Goal: Task Accomplishment & Management: Use online tool/utility

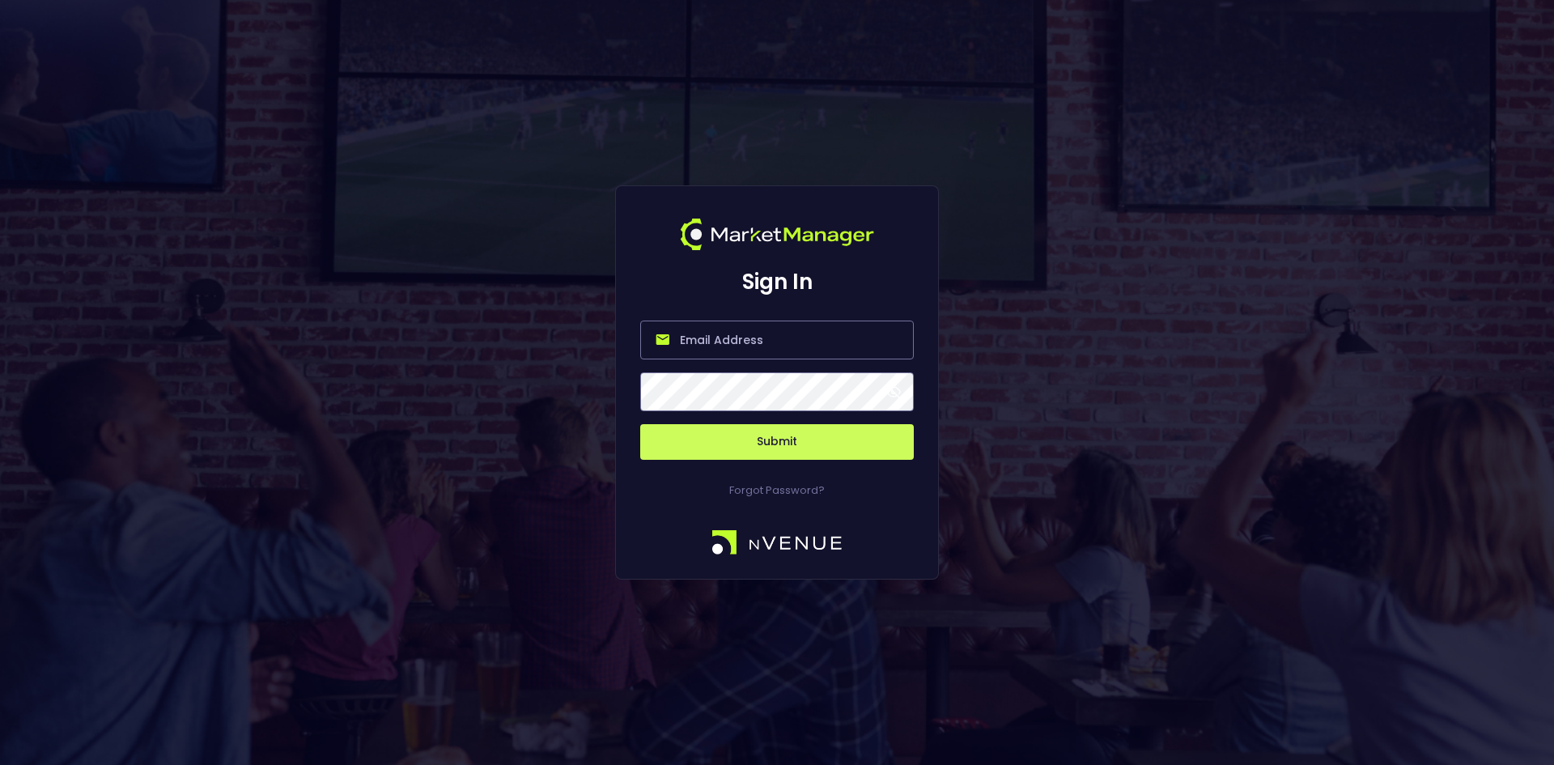
click at [740, 334] on input "email" at bounding box center [776, 339] width 273 height 39
type input "[EMAIL_ADDRESS][DOMAIN_NAME]"
click at [765, 437] on button "Submit" at bounding box center [776, 442] width 273 height 36
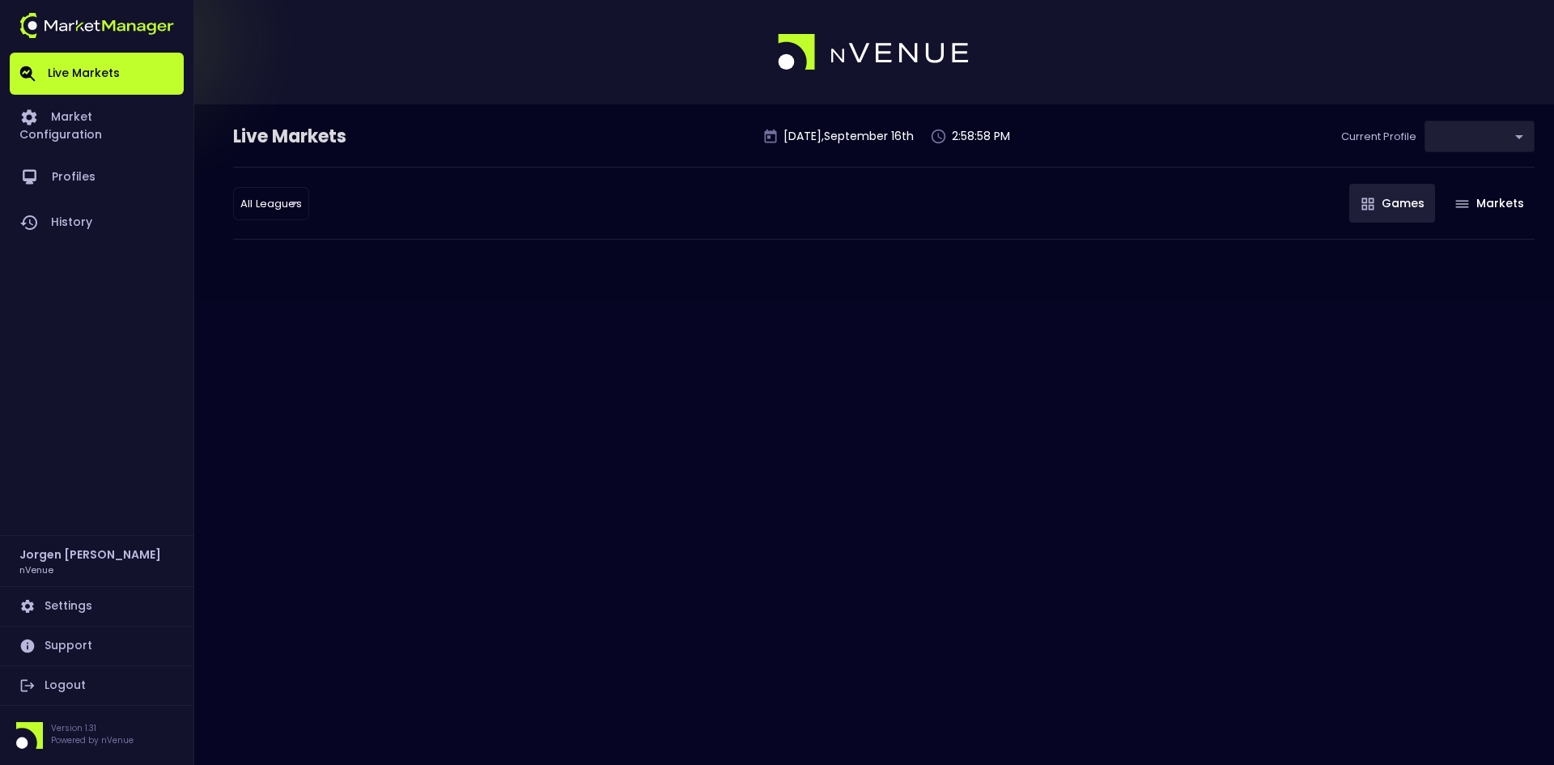
type input "d66ee90f-df8e-430e-a05c-aaf70ad95ad9"
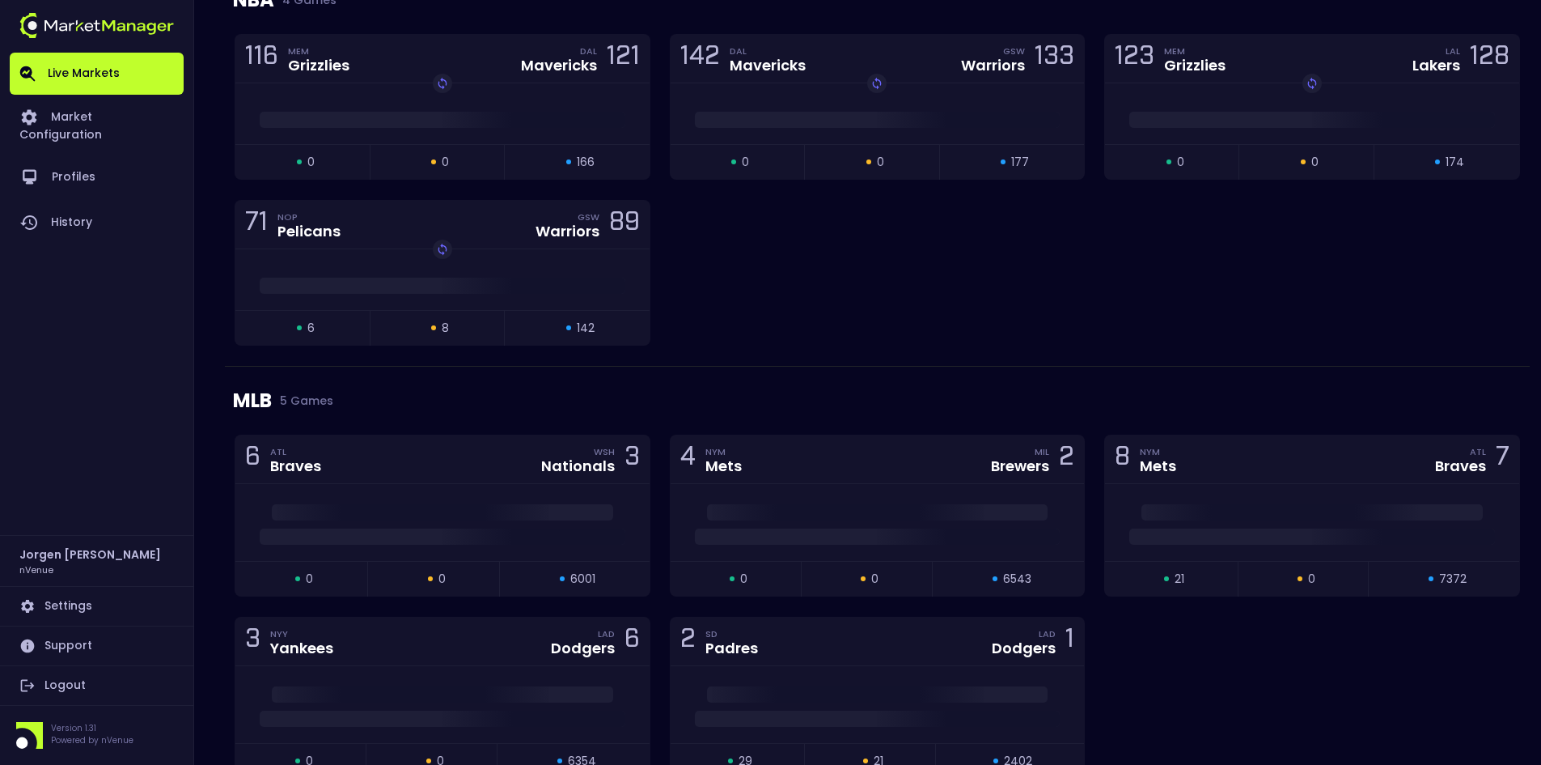
scroll to position [1780, 0]
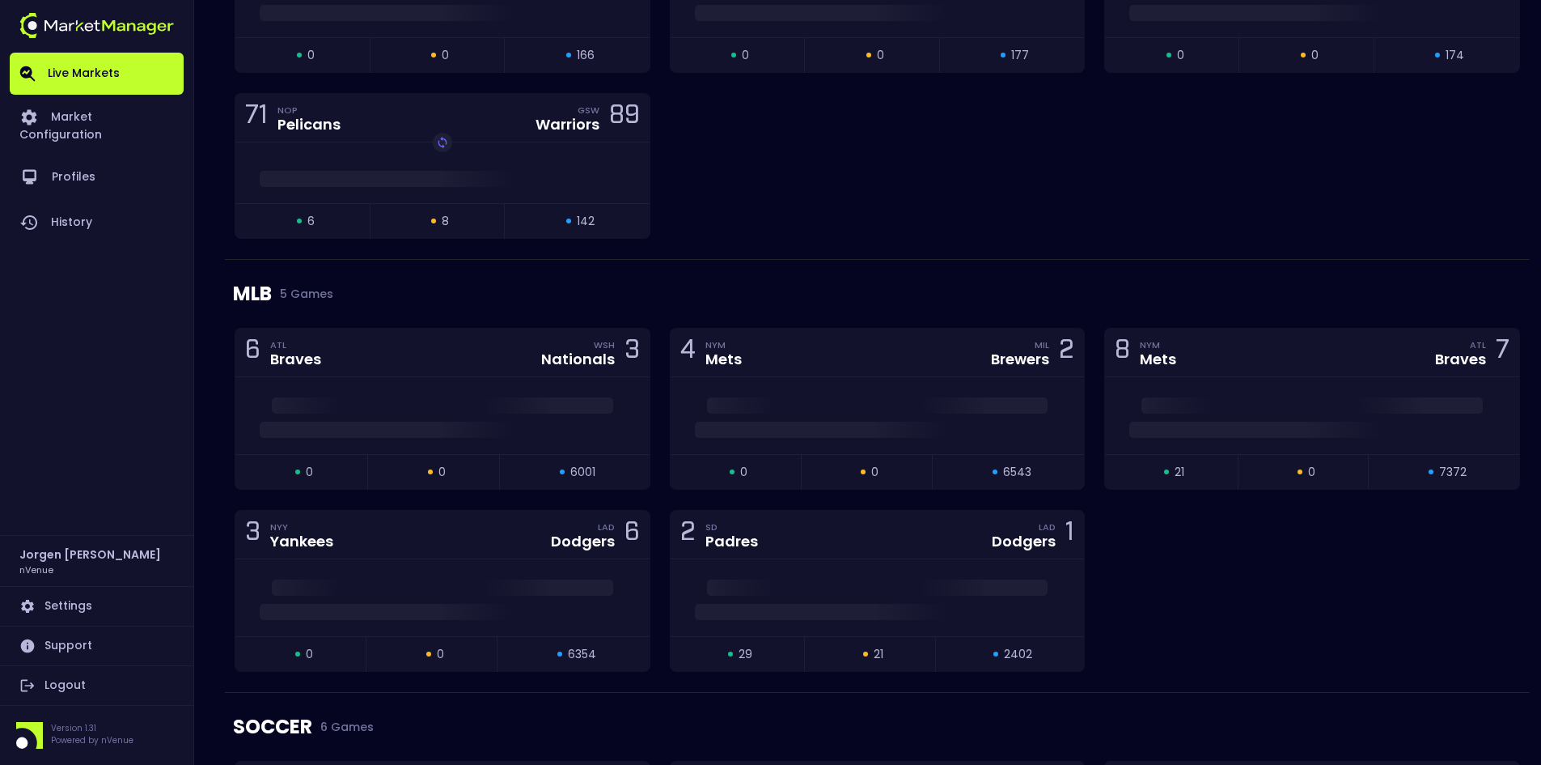
click at [815, 559] on div at bounding box center [878, 597] width 414 height 77
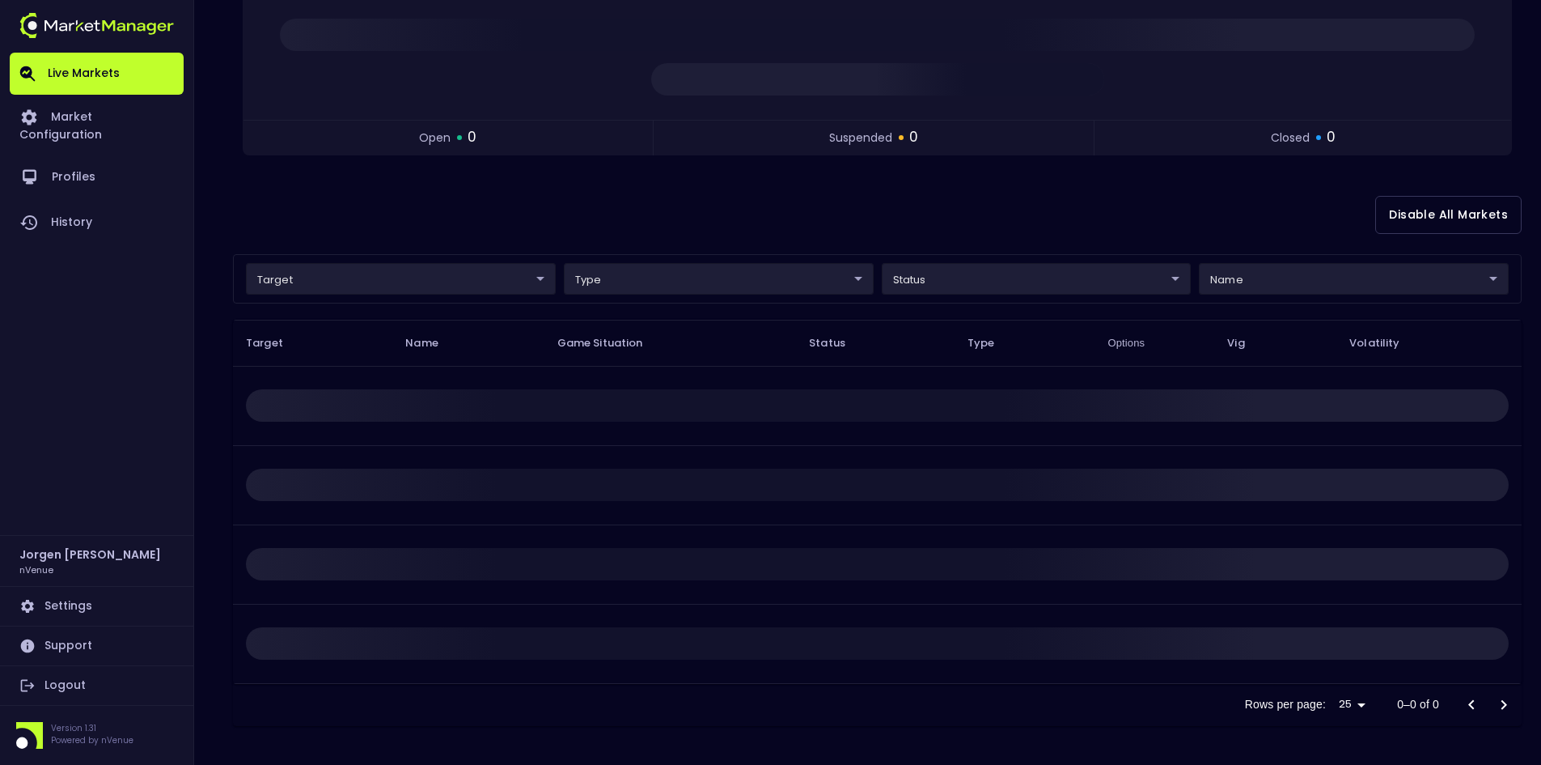
scroll to position [0, 0]
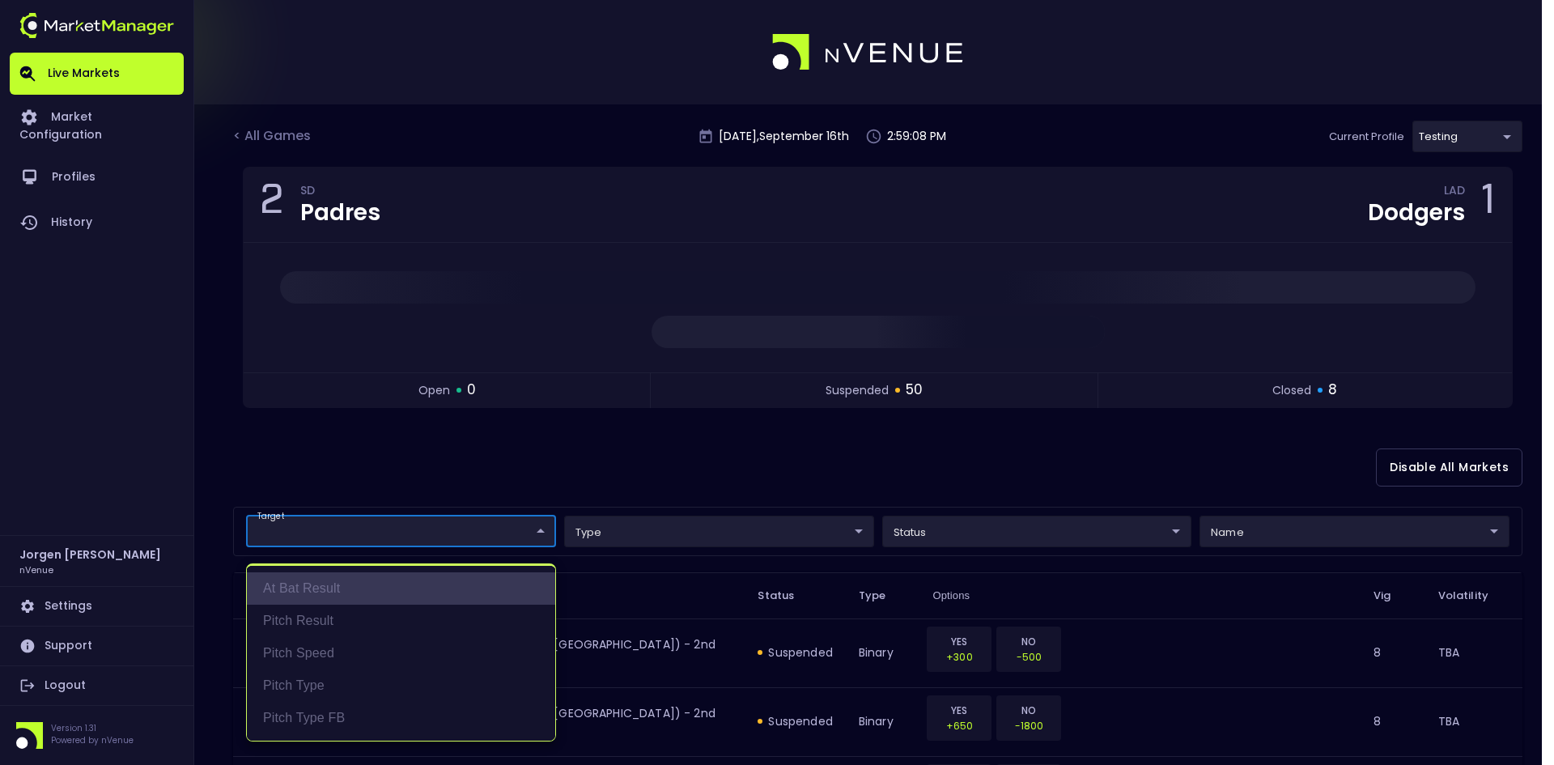
click at [347, 591] on li "At Bat Result" at bounding box center [401, 588] width 308 height 32
type input "At Bat Result"
click at [739, 455] on div at bounding box center [777, 382] width 1554 height 765
